Goal: Task Accomplishment & Management: Manage account settings

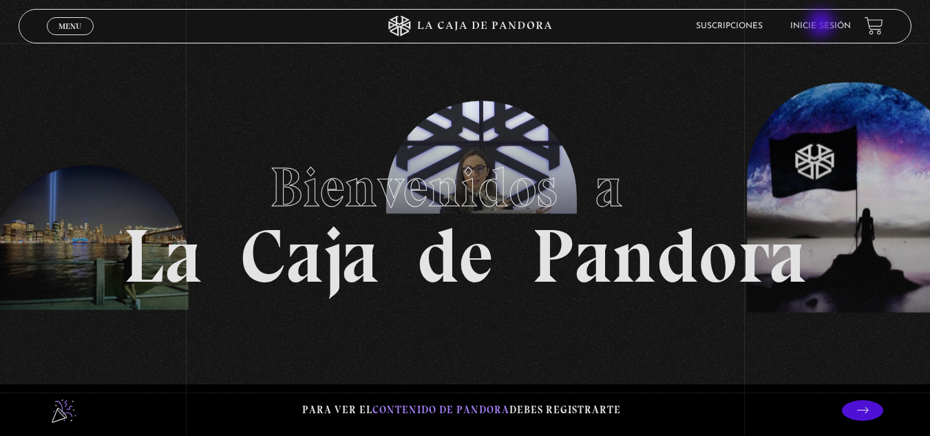
click at [823, 25] on link "Inicie sesión" at bounding box center [821, 26] width 61 height 8
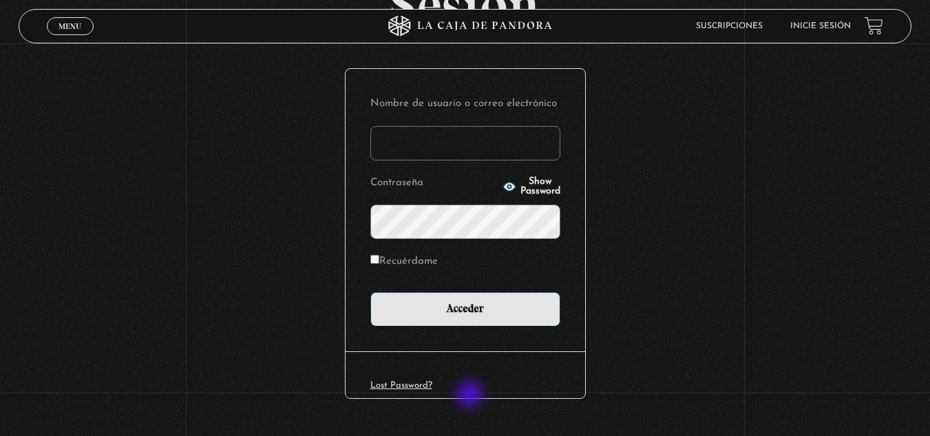
scroll to position [138, 0]
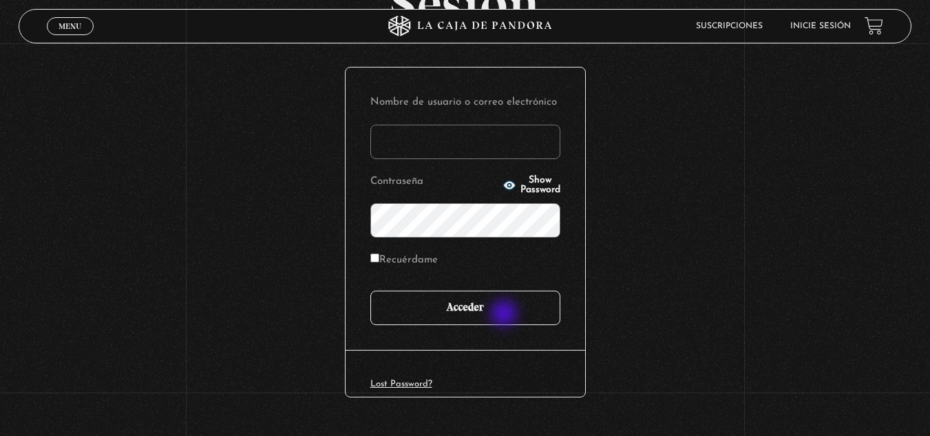
type input "monicarguedas"
click at [508, 313] on input "Acceder" at bounding box center [465, 308] width 190 height 34
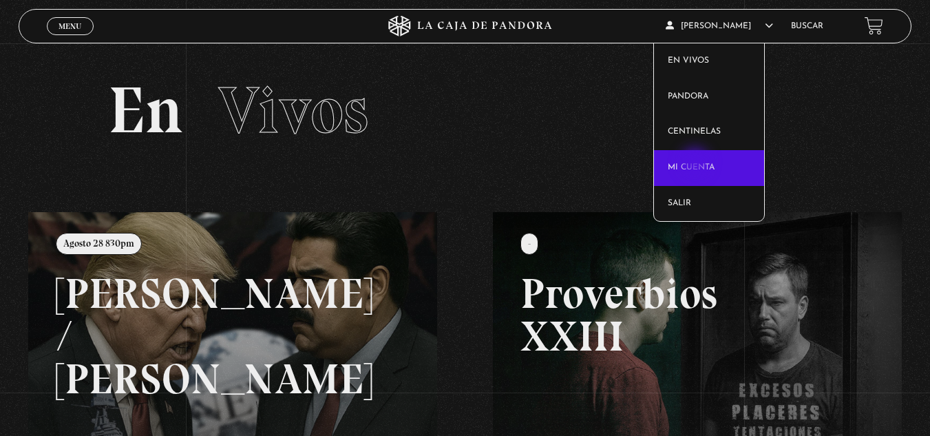
click at [697, 163] on link "Mi cuenta" at bounding box center [709, 168] width 110 height 36
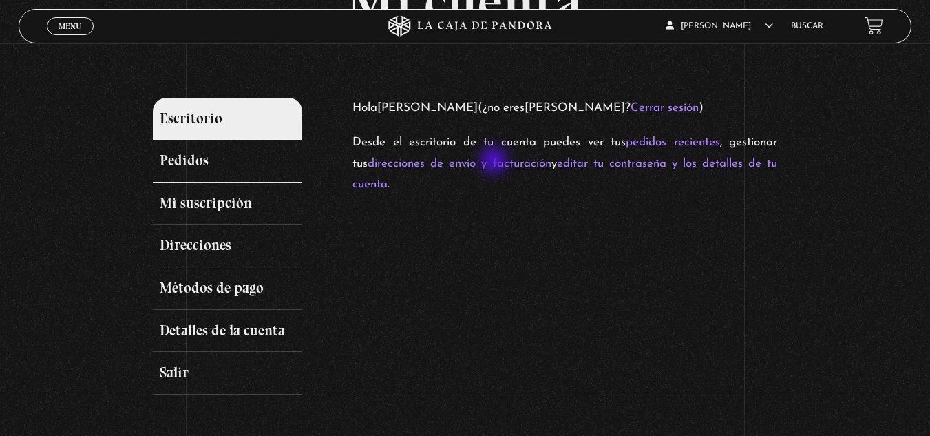
scroll to position [138, 0]
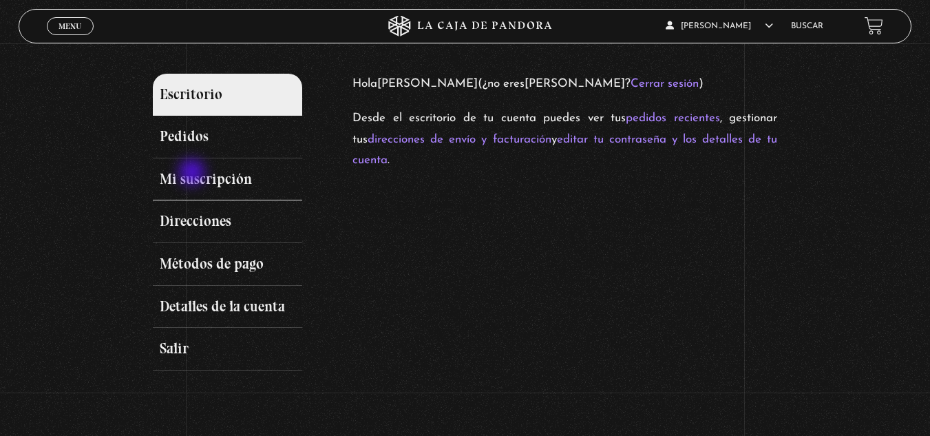
click at [193, 177] on link "Mi suscripción" at bounding box center [228, 179] width 150 height 43
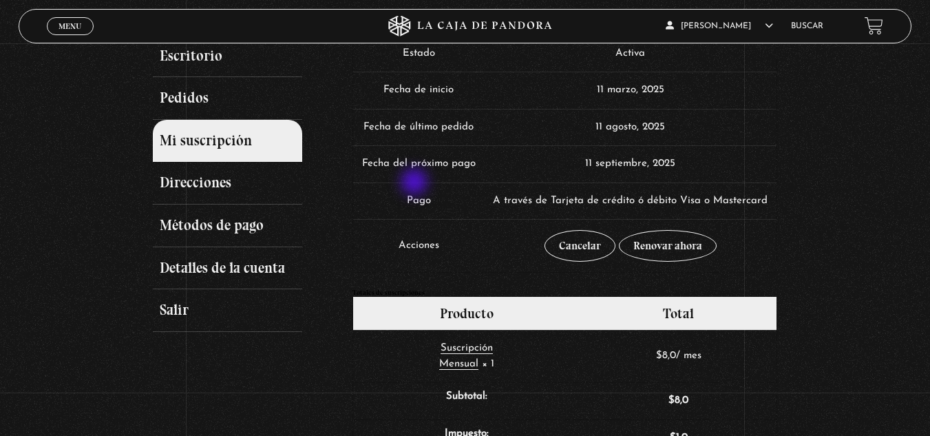
scroll to position [207, 0]
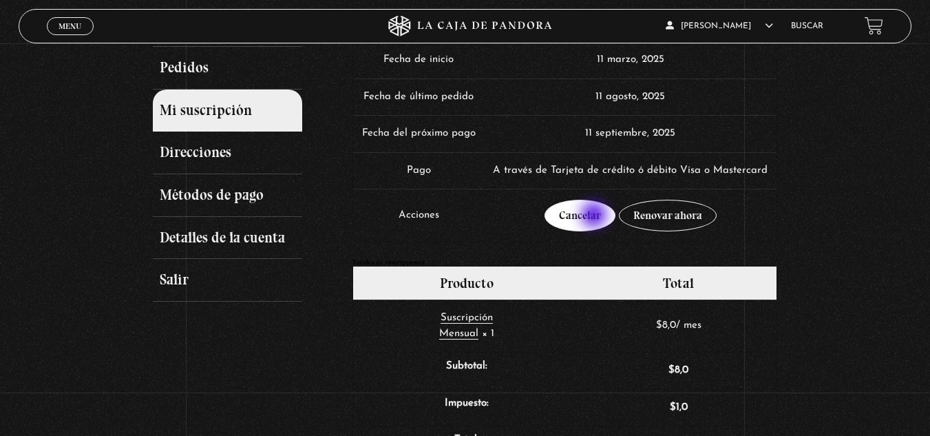
click at [596, 216] on link "Cancelar" at bounding box center [580, 216] width 71 height 32
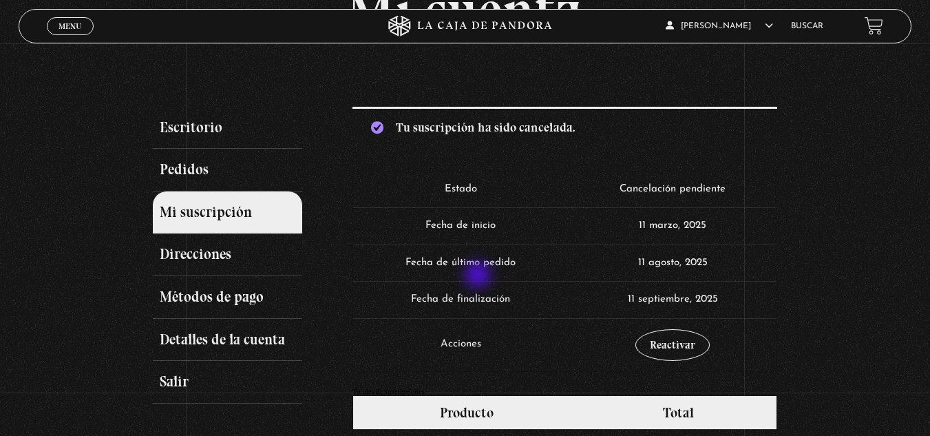
scroll to position [69, 0]
